Goal: Browse casually

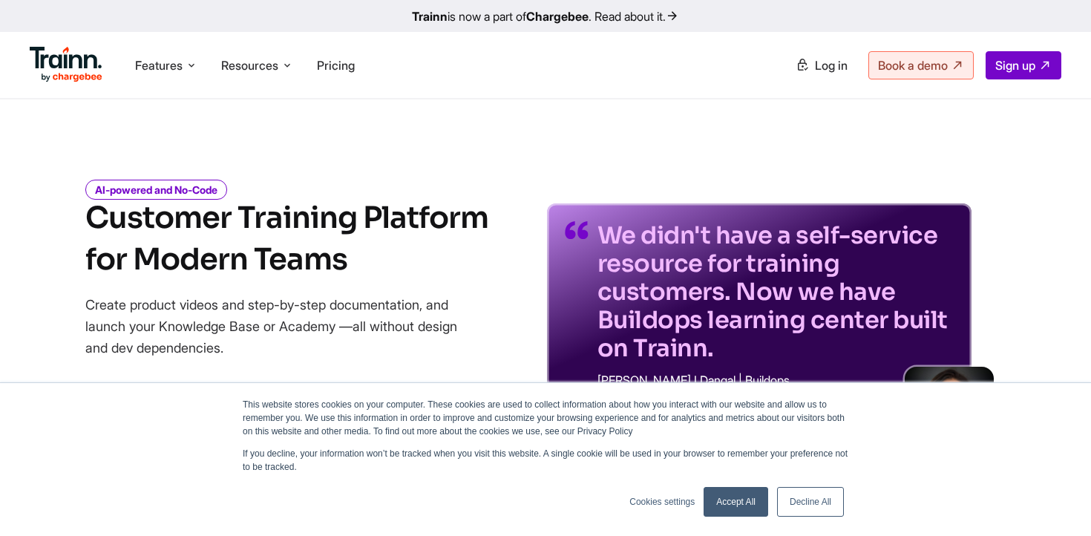
click at [346, 210] on h1 "Customer Training Platform for Modern Teams" at bounding box center [286, 238] width 403 height 83
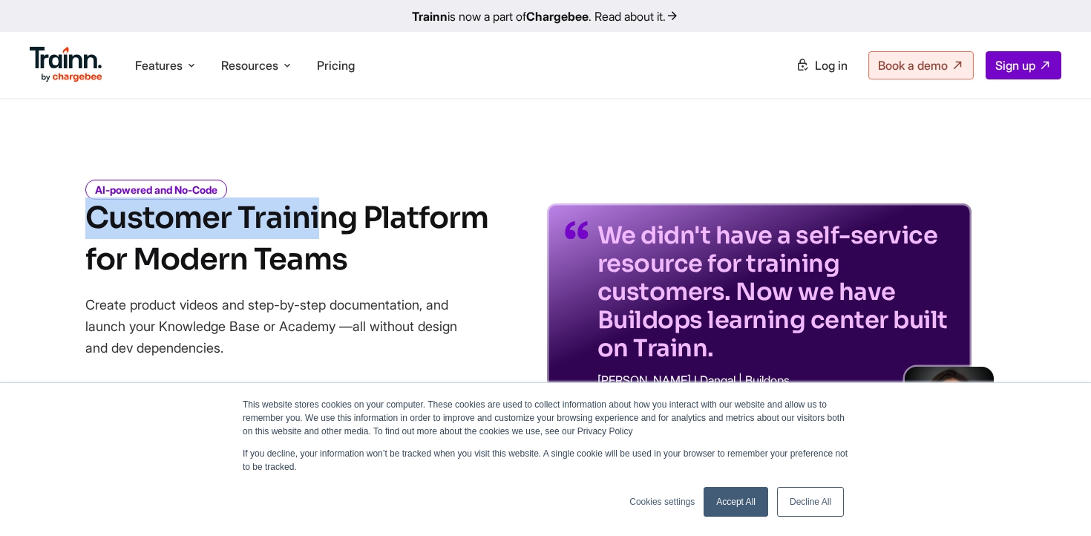
click at [353, 232] on h1 "Customer Training Platform for Modern Teams" at bounding box center [286, 238] width 403 height 83
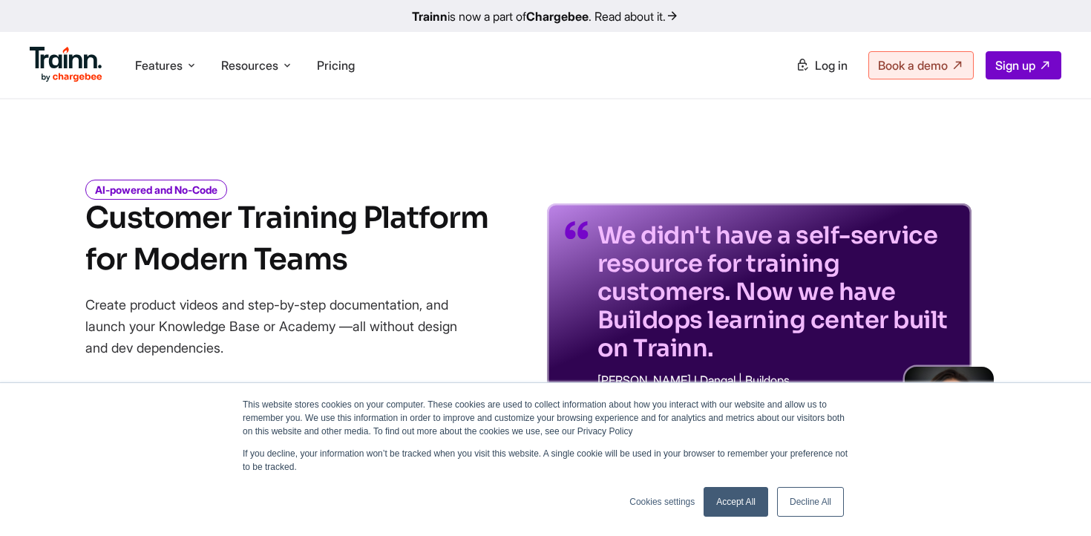
click at [353, 232] on h1 "Customer Training Platform for Modern Teams" at bounding box center [286, 238] width 403 height 83
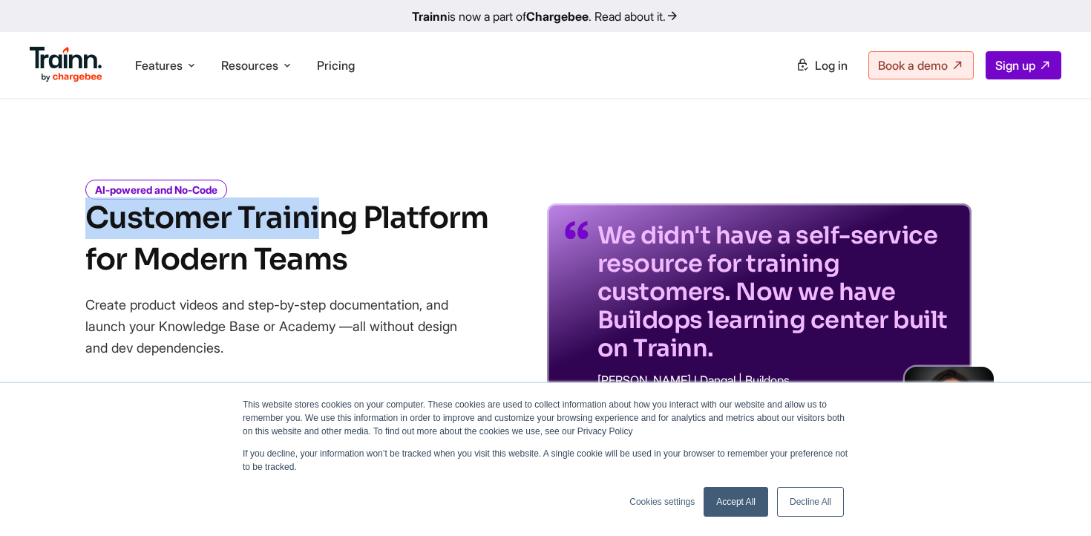
click at [353, 232] on h1 "Customer Training Platform for Modern Teams" at bounding box center [286, 238] width 403 height 83
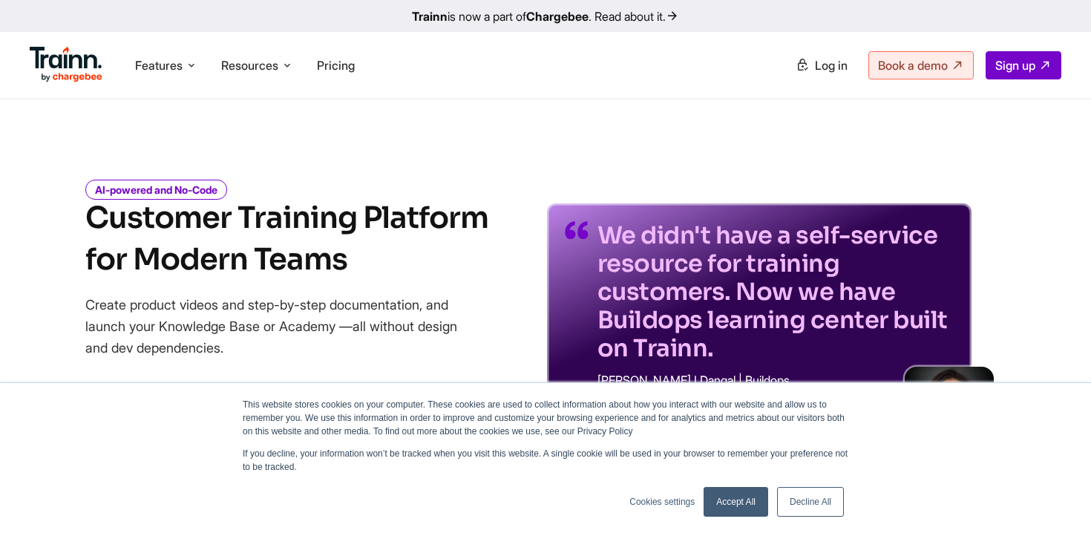
click at [353, 232] on h1 "Customer Training Platform for Modern Teams" at bounding box center [286, 238] width 403 height 83
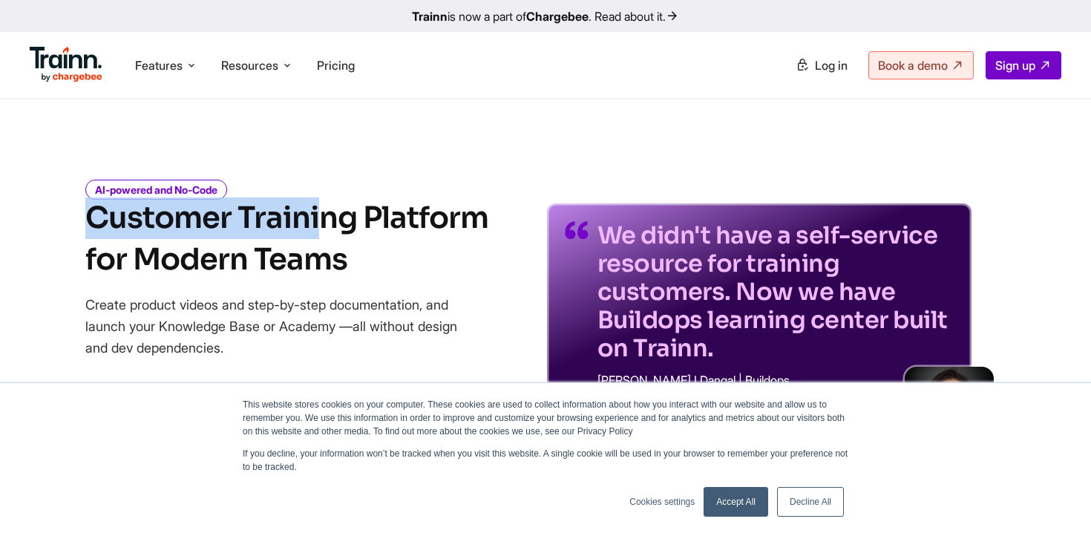
click at [716, 506] on link "Accept All" at bounding box center [736, 502] width 65 height 30
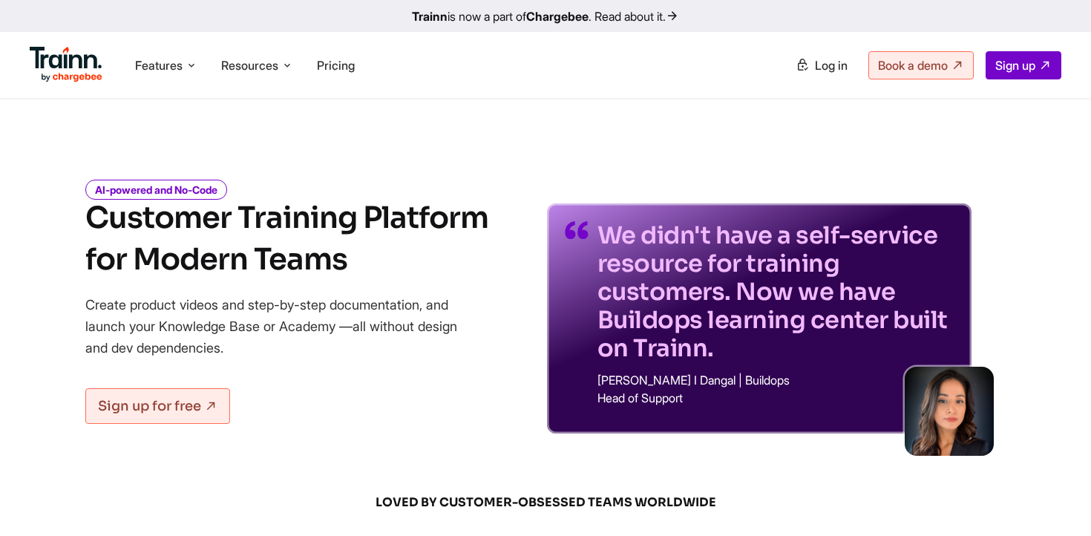
click at [282, 300] on p "Create product videos and step-by-step documentation, and launch your Knowledge…" at bounding box center [281, 326] width 393 height 65
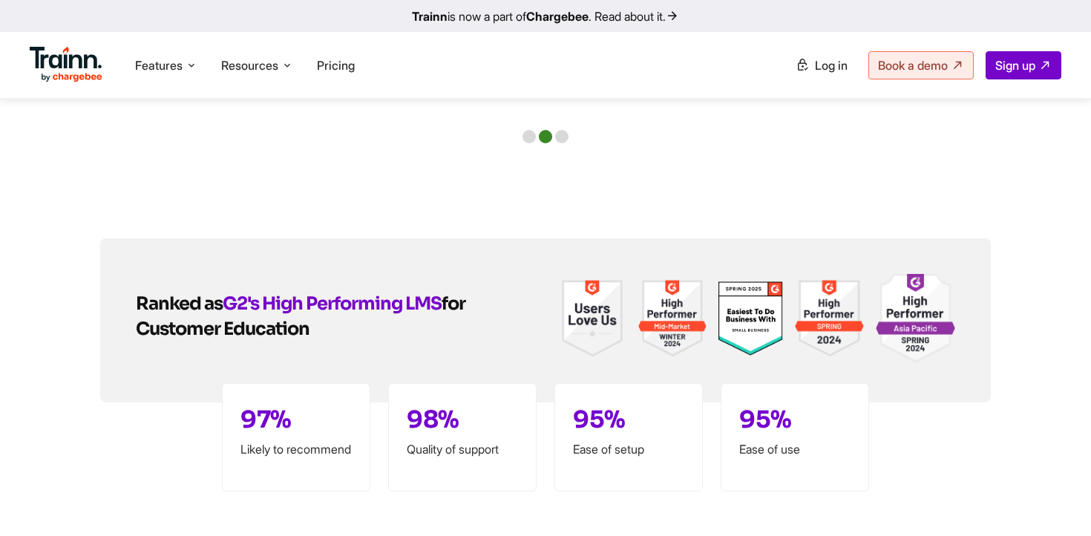
scroll to position [3442, 0]
